Goal: Task Accomplishment & Management: Complete application form

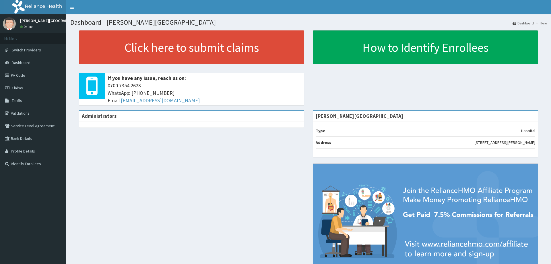
click at [28, 74] on link "PA Code" at bounding box center [33, 75] width 66 height 13
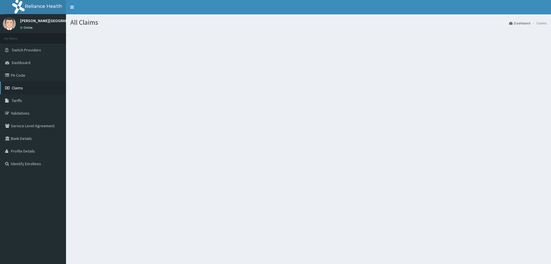
click at [17, 89] on span "Claims" at bounding box center [17, 87] width 11 height 5
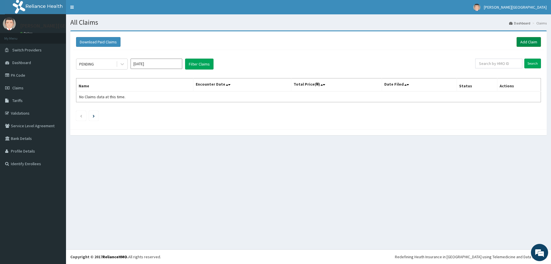
click at [527, 44] on link "Add Claim" at bounding box center [528, 42] width 24 height 10
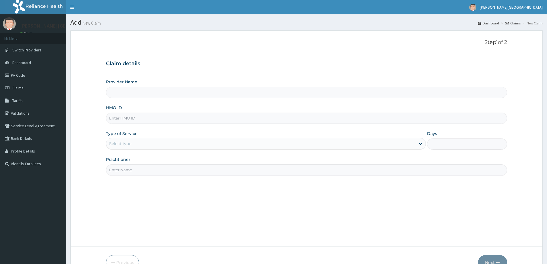
type input "[PERSON_NAME][GEOGRAPHIC_DATA]"
click at [499, 93] on input "[PERSON_NAME][GEOGRAPHIC_DATA]" at bounding box center [306, 92] width 401 height 11
click at [119, 115] on input "HMO ID" at bounding box center [306, 117] width 401 height 11
type input "WEE/10013/A"
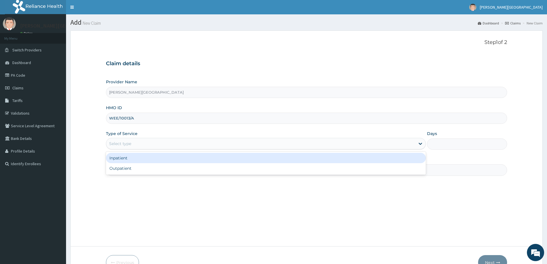
click at [153, 147] on div "Select type" at bounding box center [260, 143] width 309 height 9
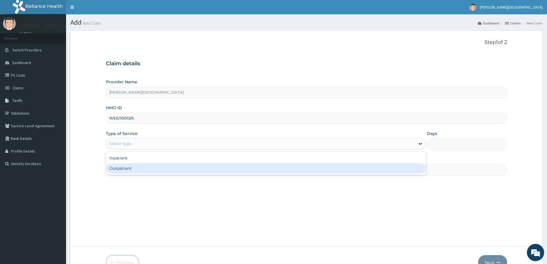
click at [122, 170] on div "Outpatient" at bounding box center [266, 168] width 320 height 10
type input "1"
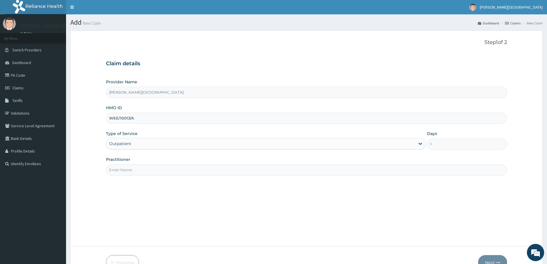
click at [124, 166] on input "Practitioner" at bounding box center [306, 169] width 401 height 11
type input "DR. MONU"
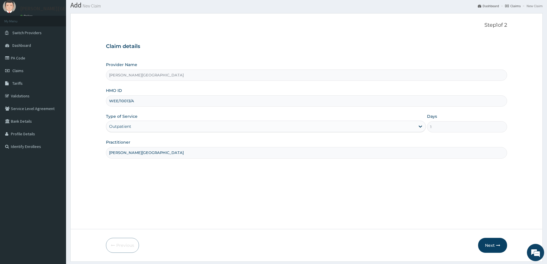
scroll to position [34, 0]
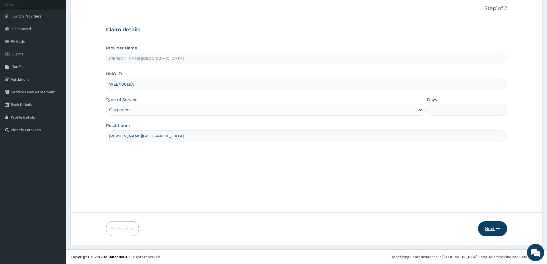
click at [493, 226] on button "Next" at bounding box center [492, 228] width 29 height 15
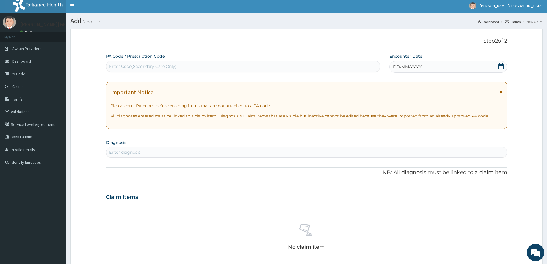
scroll to position [0, 0]
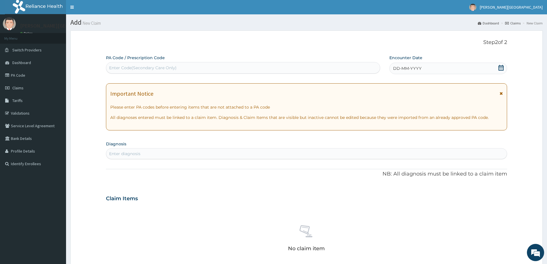
click at [503, 70] on div "DD-MM-YYYY" at bounding box center [447, 68] width 117 height 11
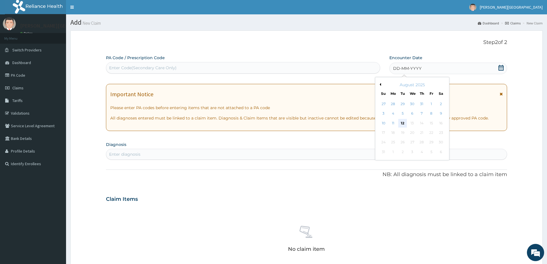
click at [400, 121] on div "12" at bounding box center [402, 123] width 9 height 9
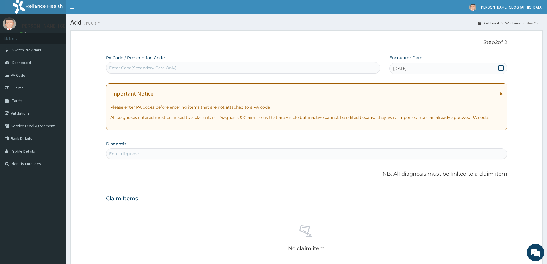
click at [259, 156] on div "Enter diagnosis" at bounding box center [306, 153] width 400 height 9
type input "AMENOR"
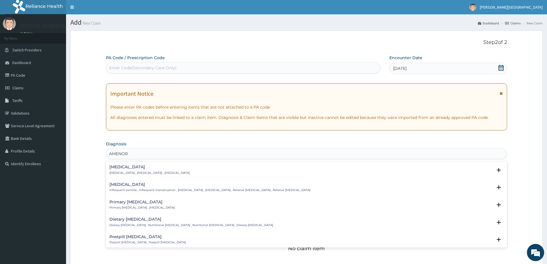
click at [167, 167] on h4 "Amenorrhea" at bounding box center [149, 167] width 80 height 4
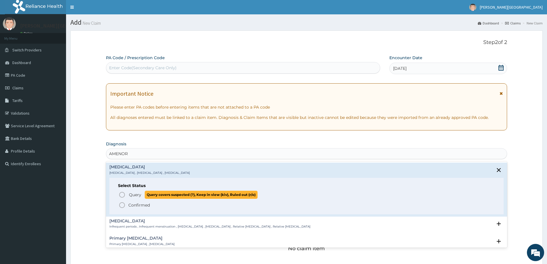
click at [124, 197] on icon "status option query" at bounding box center [121, 194] width 7 height 7
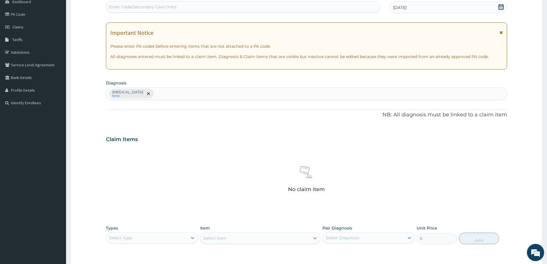
scroll to position [115, 0]
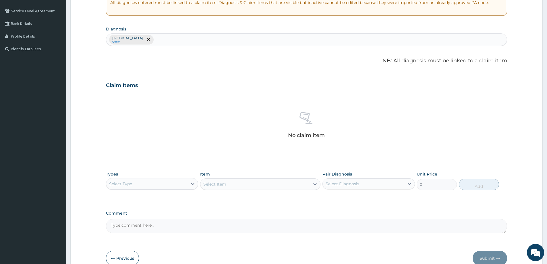
click at [161, 180] on div "Select Type" at bounding box center [146, 183] width 81 height 9
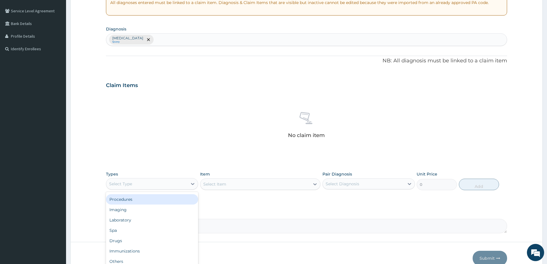
click at [138, 199] on div "Procedures" at bounding box center [152, 199] width 92 height 10
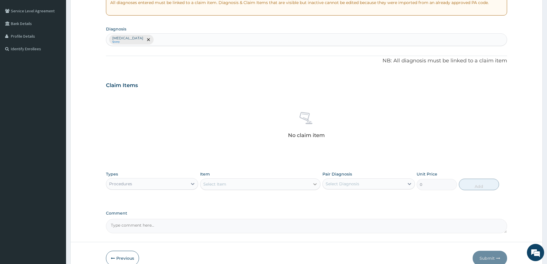
click at [315, 183] on icon at bounding box center [315, 184] width 6 height 6
click at [248, 197] on div "No options" at bounding box center [260, 198] width 120 height 10
type input "REGIS"
click at [195, 183] on icon at bounding box center [193, 184] width 6 height 6
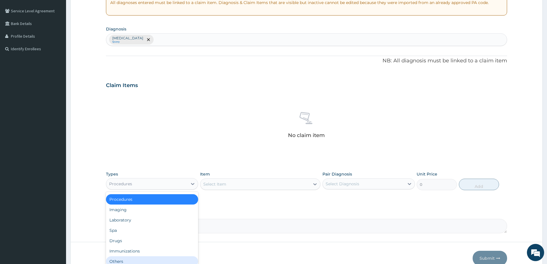
click at [125, 259] on div "Others" at bounding box center [152, 261] width 92 height 10
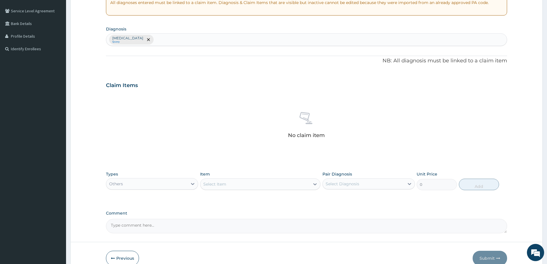
click at [237, 182] on div "Select Item" at bounding box center [254, 183] width 109 height 9
type input "REGISTRA"
click at [189, 184] on div at bounding box center [192, 183] width 10 height 10
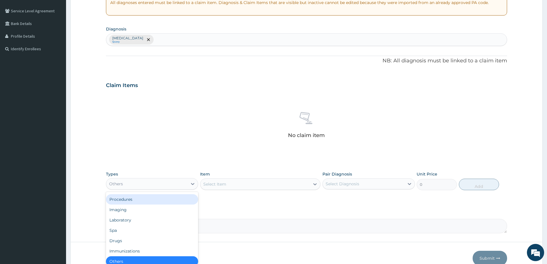
click at [123, 199] on div "Procedures" at bounding box center [152, 199] width 92 height 10
